Goal: Check status: Check status

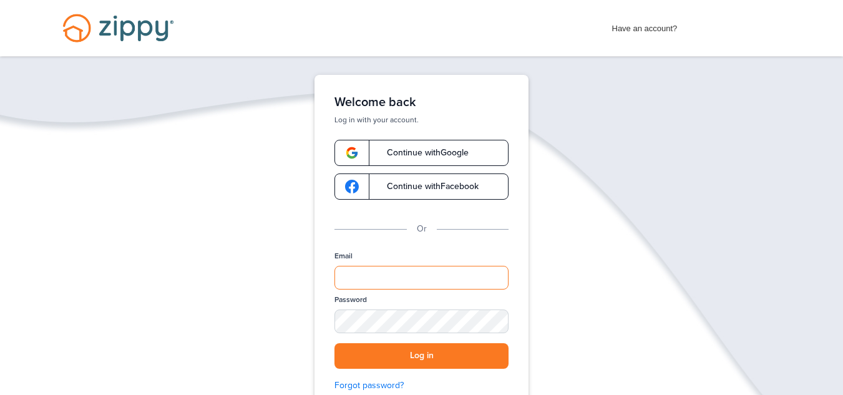
type input "**********"
click at [450, 360] on button "Log in" at bounding box center [421, 356] width 174 height 26
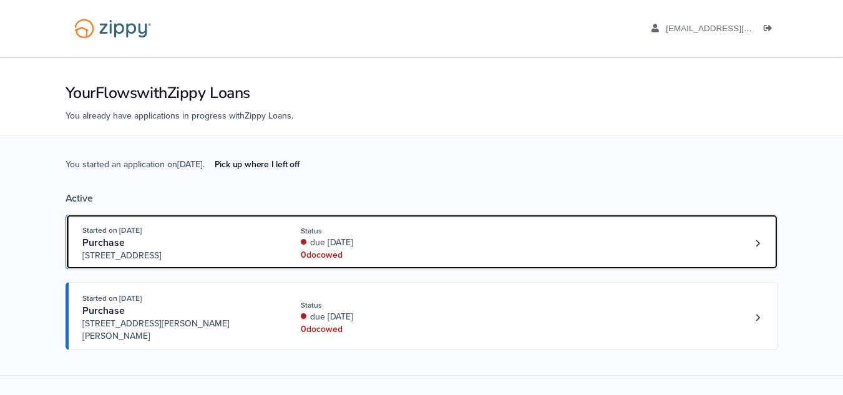
click at [459, 239] on div "due [DATE]" at bounding box center [384, 242] width 167 height 12
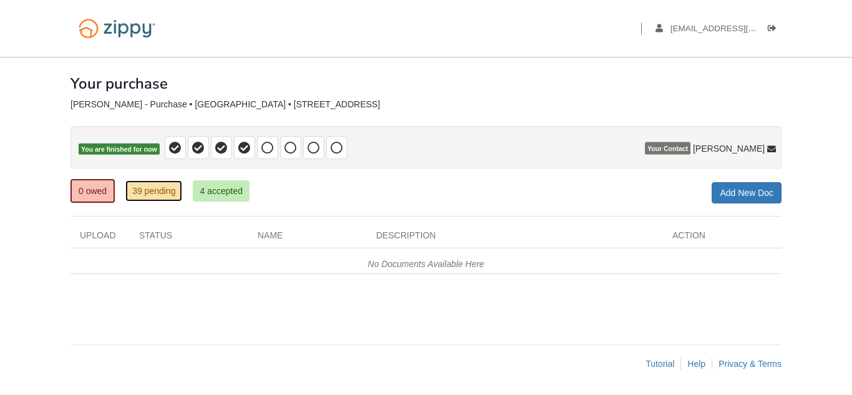
click at [150, 192] on link "39 pending" at bounding box center [153, 190] width 57 height 21
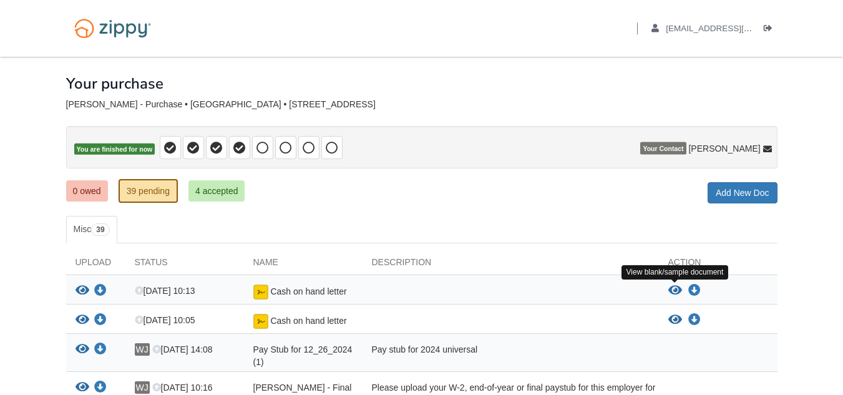
click at [674, 288] on icon "View Cash on hand letter" at bounding box center [675, 290] width 14 height 12
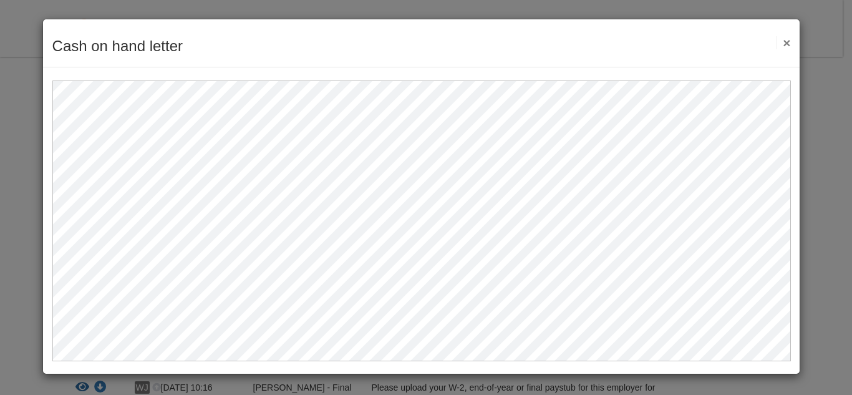
click at [782, 49] on button "×" at bounding box center [783, 42] width 14 height 13
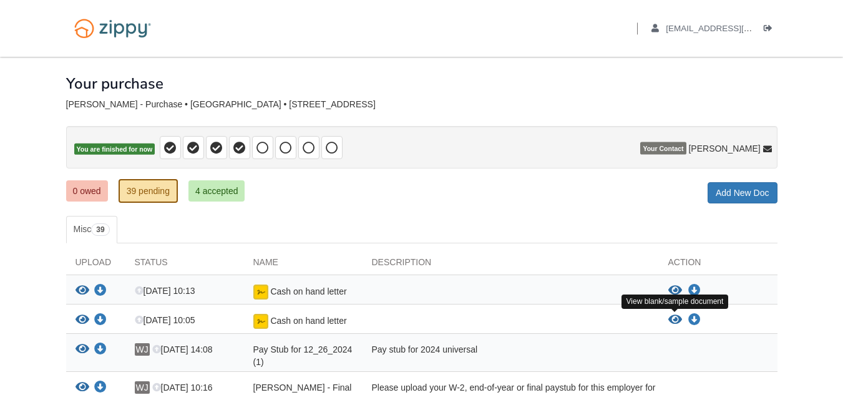
click at [675, 318] on icon "View Cash on hand letter" at bounding box center [675, 320] width 14 height 12
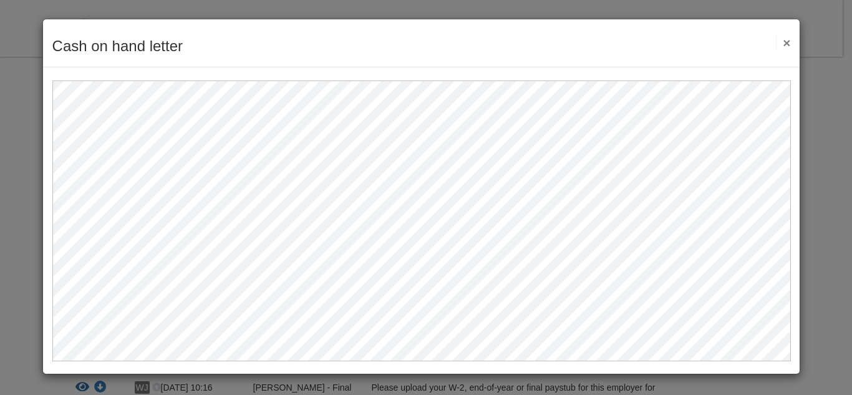
click at [793, 41] on div "Cash on hand letter Save Cancel Previous Document Next Document ×" at bounding box center [421, 43] width 757 height 48
click at [779, 42] on button "×" at bounding box center [783, 42] width 14 height 13
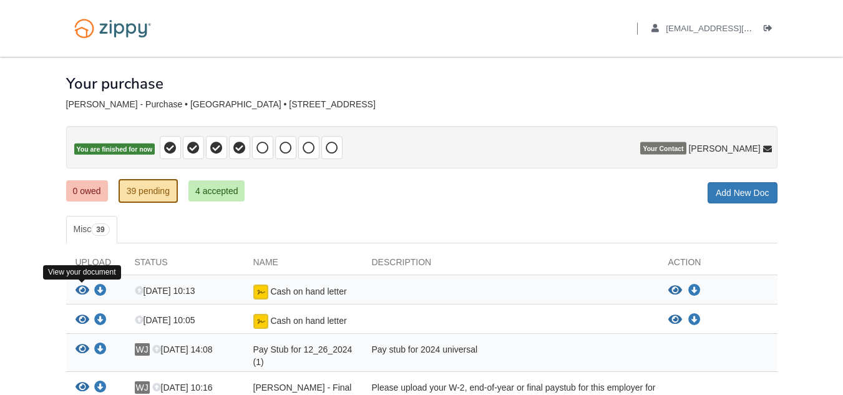
click at [85, 290] on icon "View Cash on hand letter" at bounding box center [82, 290] width 14 height 12
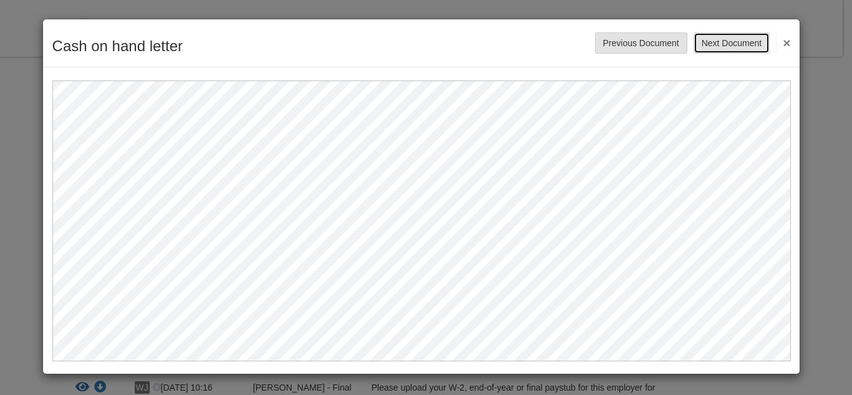
click at [747, 38] on button "Next Document" at bounding box center [732, 42] width 76 height 21
click at [789, 49] on button "×" at bounding box center [783, 42] width 14 height 22
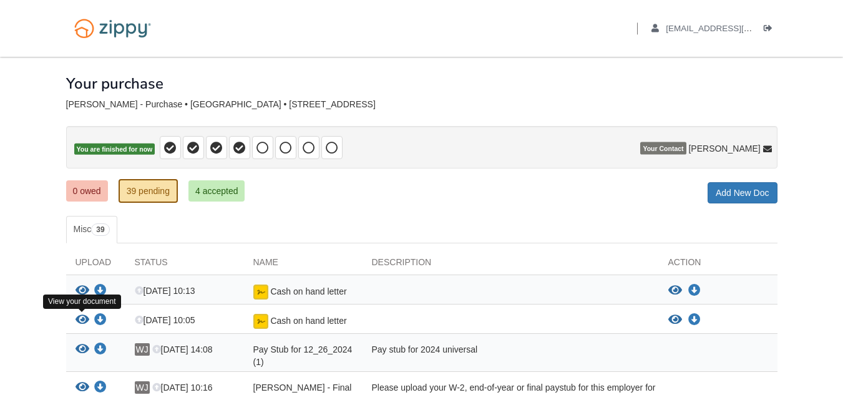
click at [85, 316] on icon "View Cash on hand letter" at bounding box center [82, 320] width 14 height 12
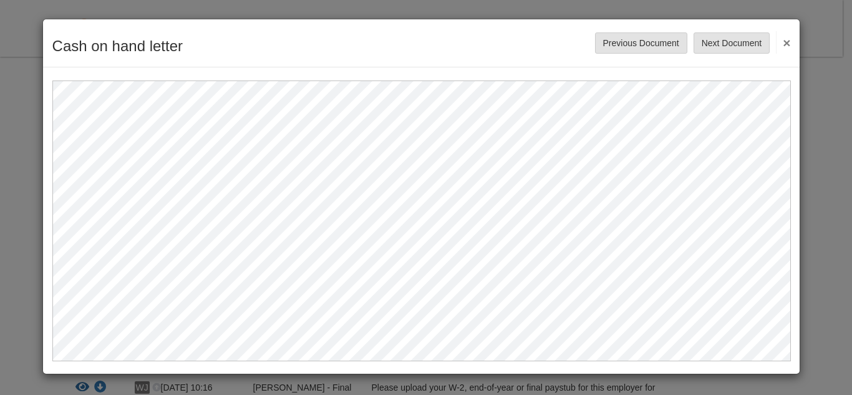
click at [789, 34] on button "×" at bounding box center [783, 42] width 14 height 22
